Goal: Find specific page/section: Find specific page/section

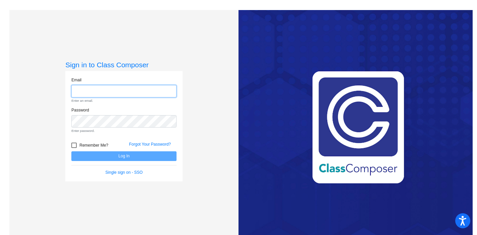
click at [92, 90] on input "email" at bounding box center [123, 91] width 105 height 12
type input "[PERSON_NAME][EMAIL_ADDRESS][DOMAIN_NAME]"
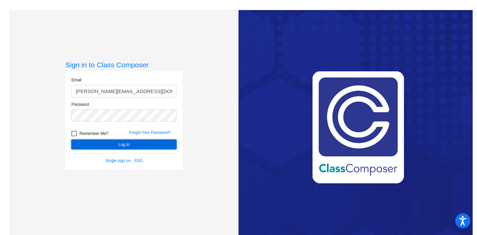
click at [116, 149] on button "Log In" at bounding box center [123, 145] width 105 height 10
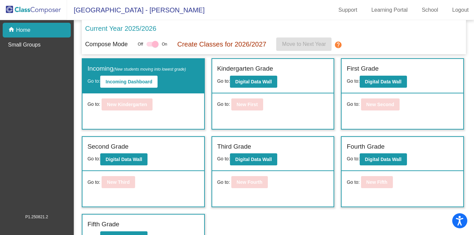
scroll to position [15, 0]
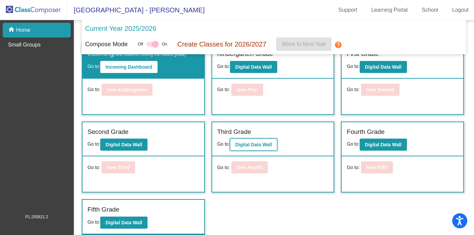
click at [260, 147] on b "Digital Data Wall" at bounding box center [253, 144] width 37 height 5
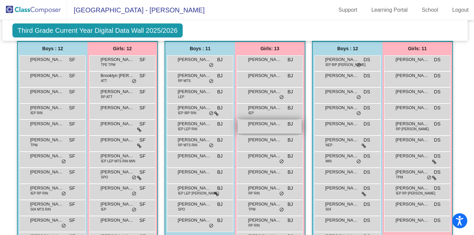
scroll to position [145, 2]
